Goal: Task Accomplishment & Management: Use online tool/utility

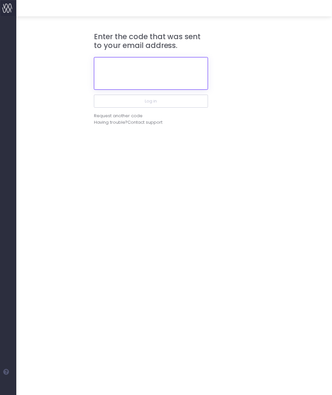
click at [156, 74] on input "text" at bounding box center [151, 73] width 114 height 33
paste input "868848"
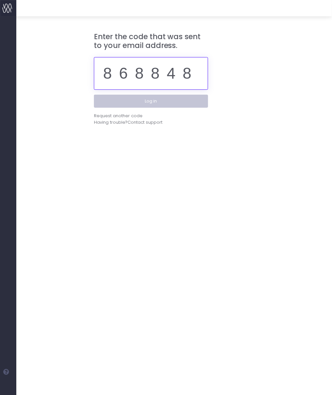
type input "868848"
click at [156, 102] on button "Log in" at bounding box center [151, 101] width 114 height 13
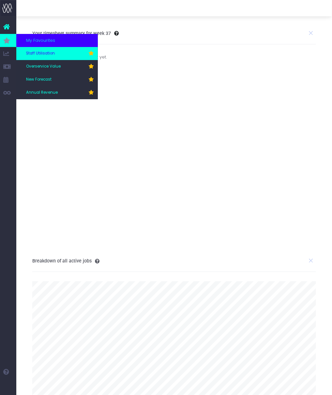
click at [48, 53] on span "Staff Utilisation" at bounding box center [40, 54] width 29 height 6
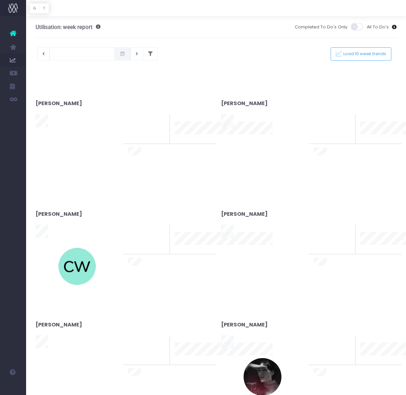
type input "[DATE]"
click at [143, 53] on div at bounding box center [203, 197] width 406 height 395
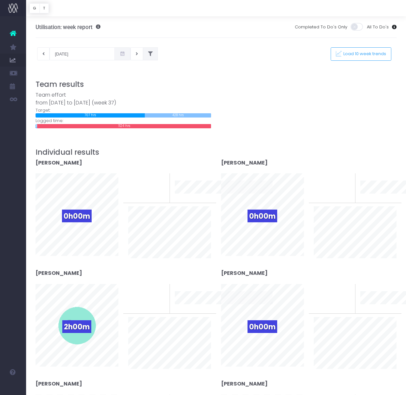
click at [148, 54] on icon at bounding box center [150, 54] width 5 height 0
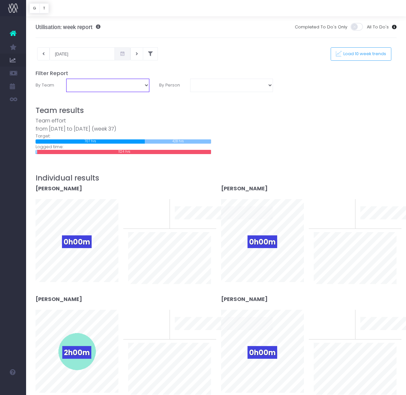
click at [114, 91] on select "Business Administration Creative Strategy and Production Development Film Marke…" at bounding box center [107, 85] width 83 height 13
select select "Project Management"
click at [66, 79] on select "Business Administration Creative Strategy and Production Development Film Marke…" at bounding box center [107, 85] width 83 height 13
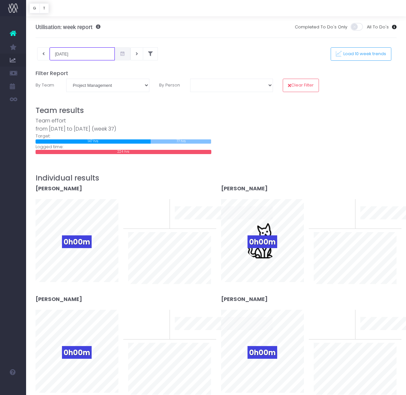
click at [83, 56] on input "[DATE]" at bounding box center [82, 53] width 65 height 13
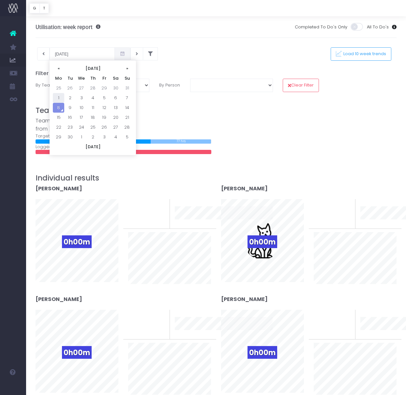
click at [55, 101] on td "1" at bounding box center [58, 98] width 11 height 10
type input "[DATE]"
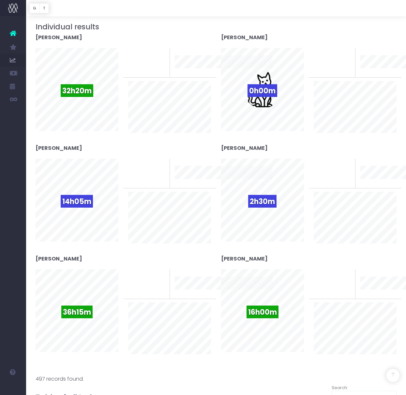
scroll to position [152, 0]
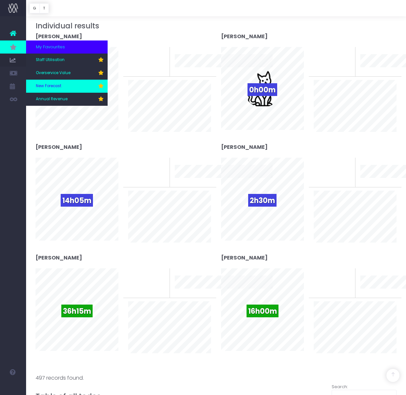
click at [47, 88] on span "New Forecast" at bounding box center [48, 86] width 25 height 6
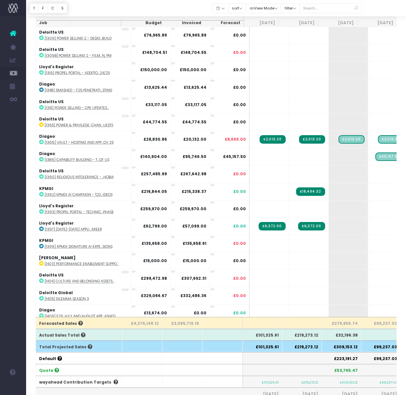
scroll to position [19, 0]
